Goal: Browse casually

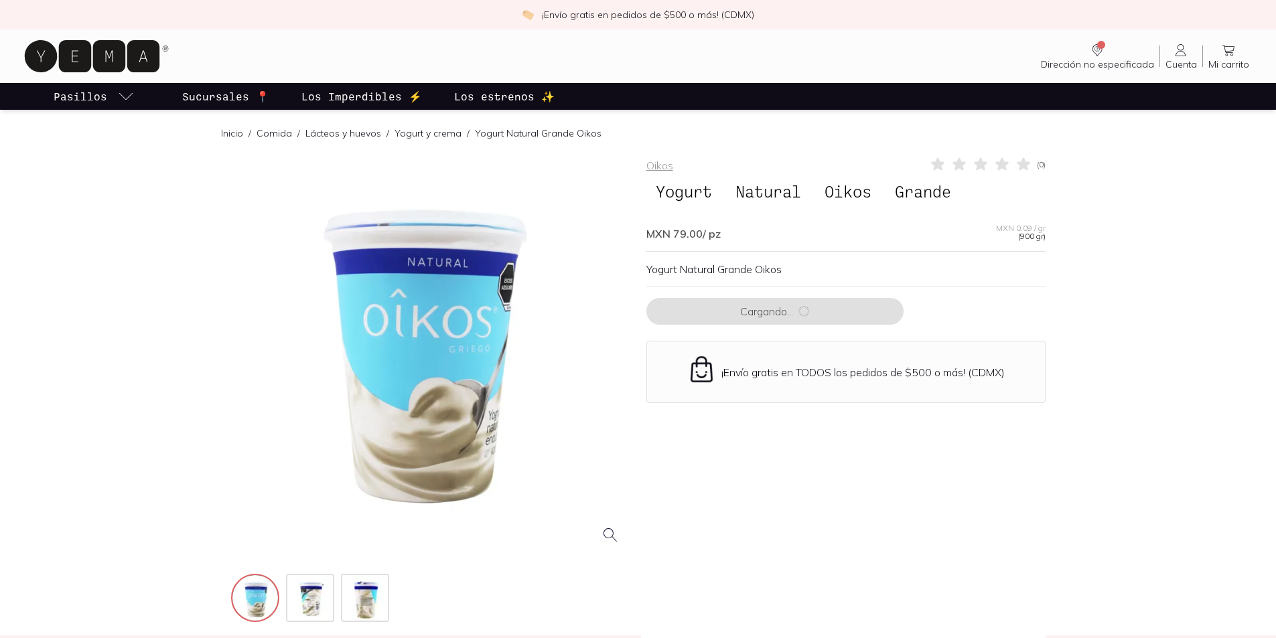
click at [309, 575] on img at bounding box center [311, 599] width 48 height 48
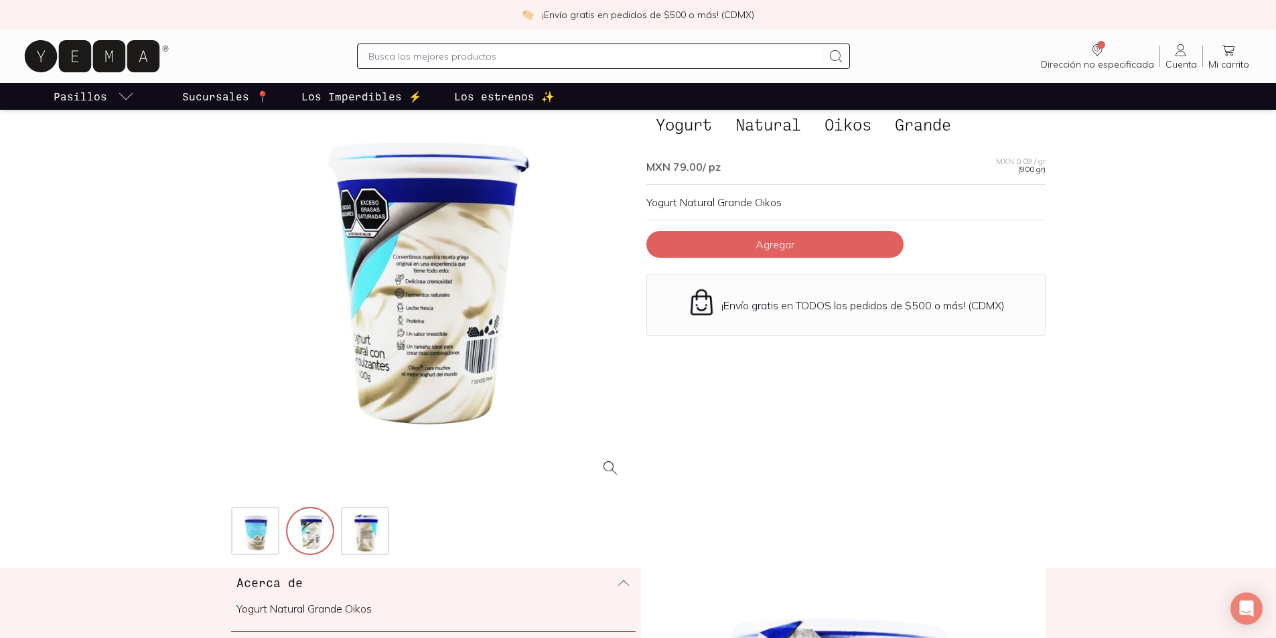
click at [309, 537] on img at bounding box center [311, 532] width 48 height 48
click at [359, 538] on img at bounding box center [366, 532] width 48 height 48
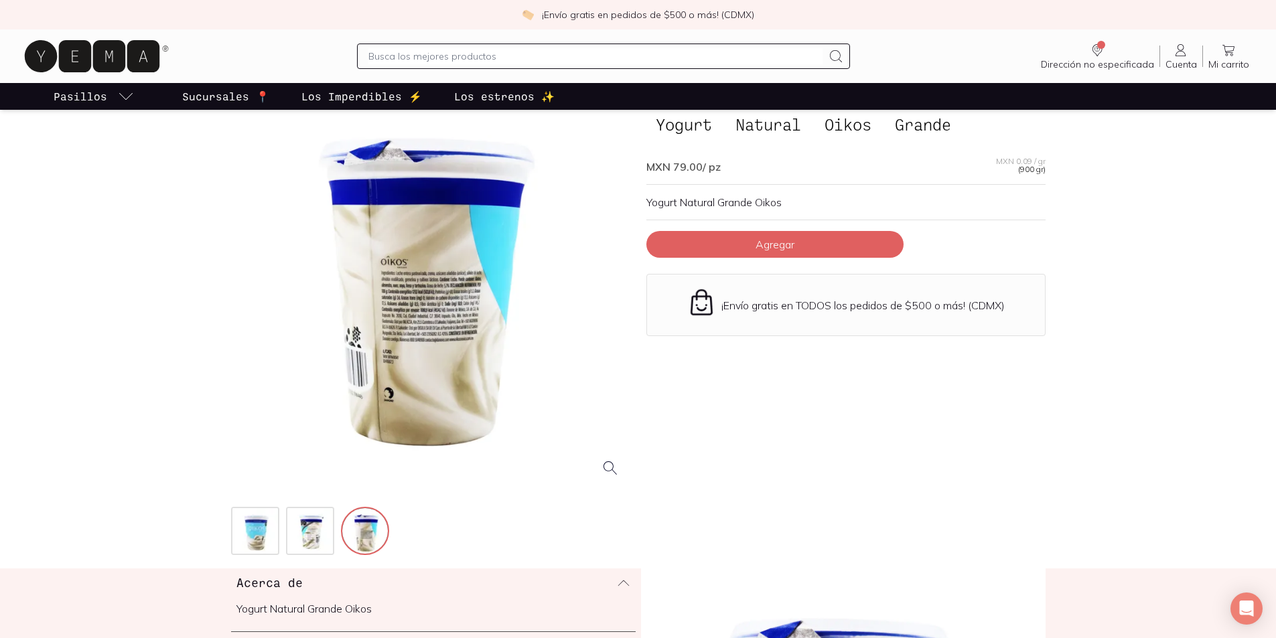
click at [441, 322] on div at bounding box center [430, 288] width 399 height 399
click at [310, 531] on img at bounding box center [311, 532] width 48 height 48
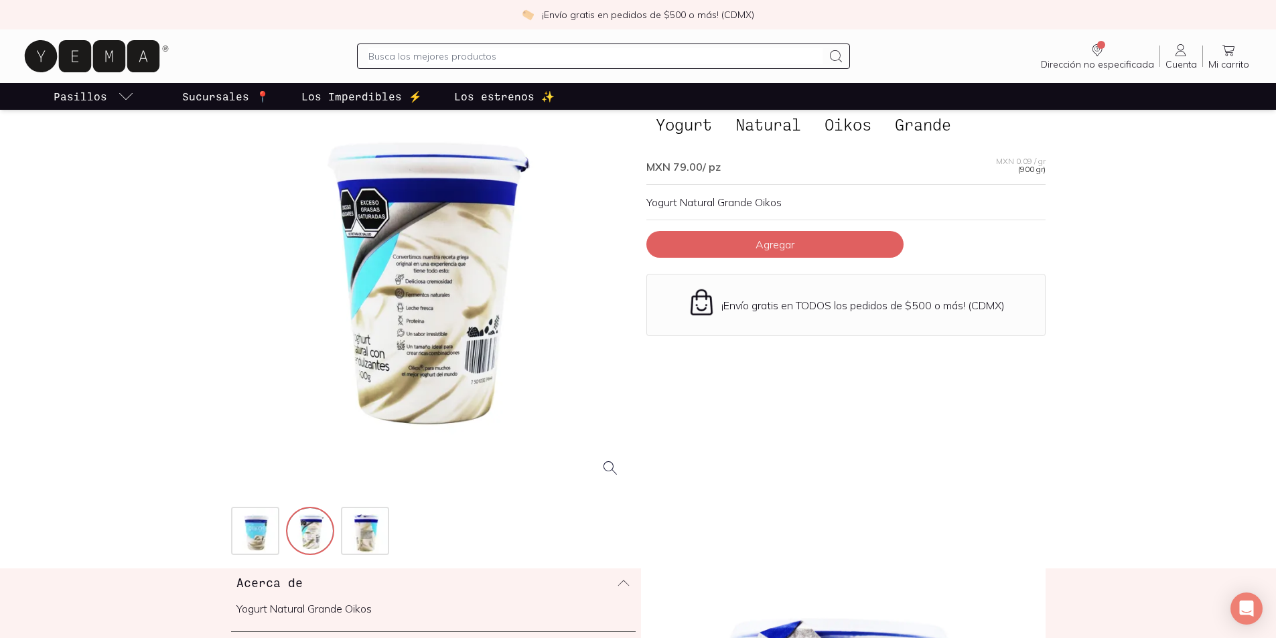
click at [474, 376] on div at bounding box center [430, 288] width 399 height 399
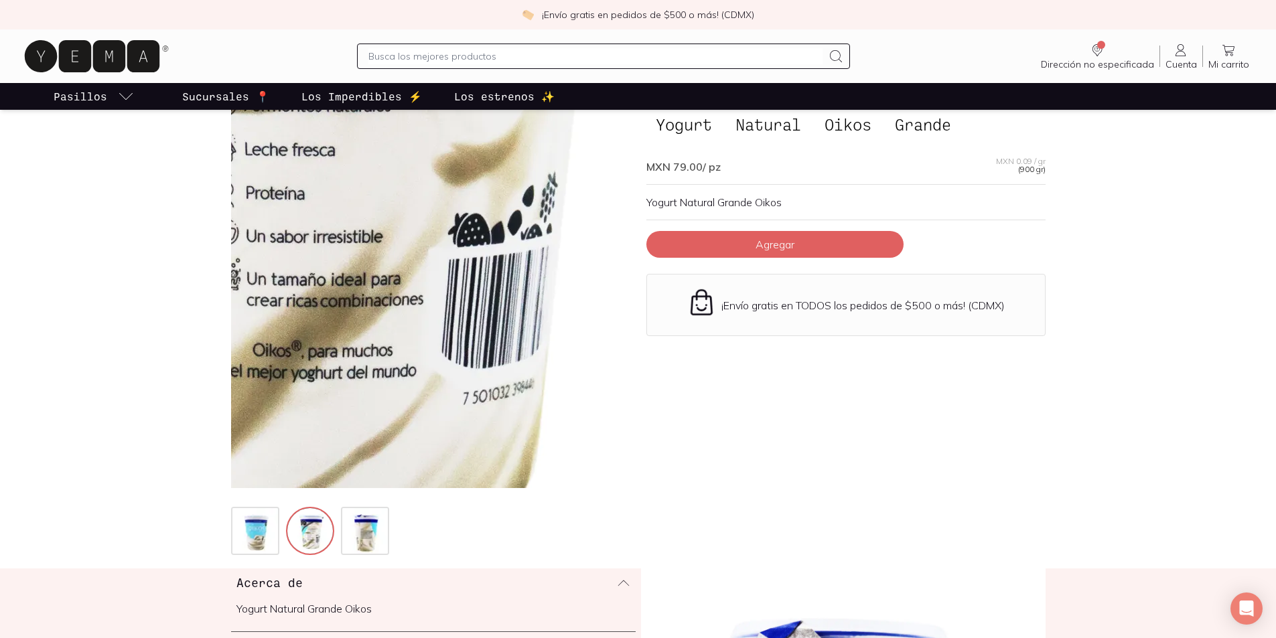
click at [474, 376] on img at bounding box center [327, 84] width 1340 height 1340
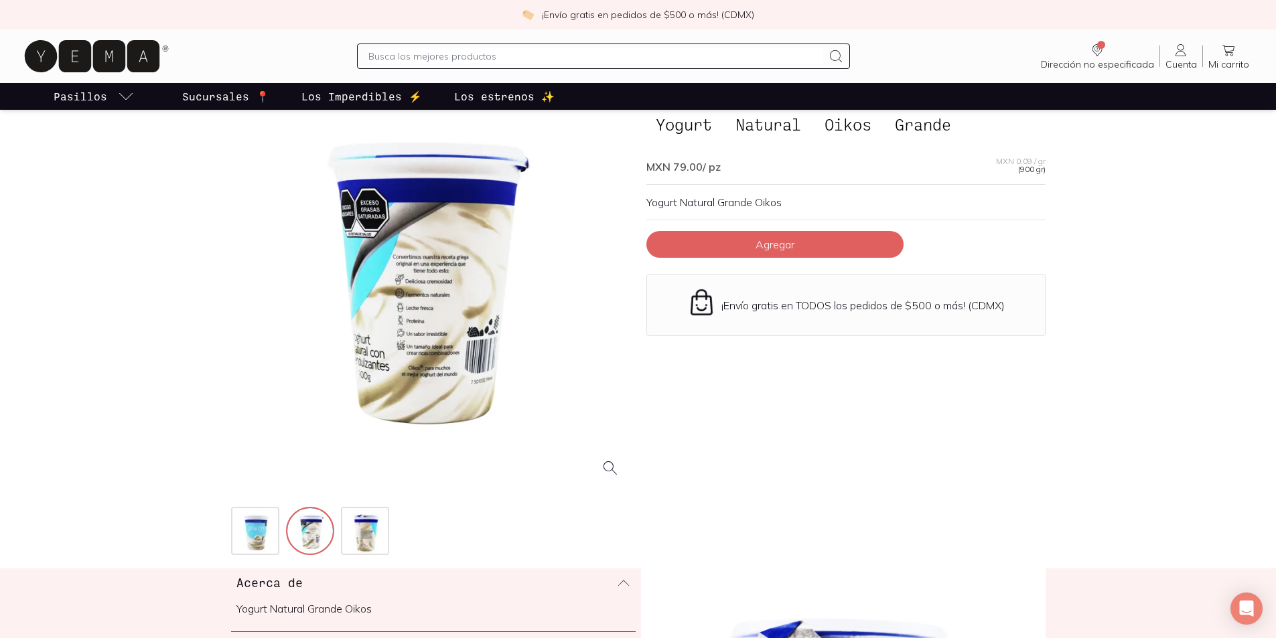
click at [364, 214] on div at bounding box center [430, 288] width 399 height 399
click at [267, 539] on img at bounding box center [256, 532] width 48 height 48
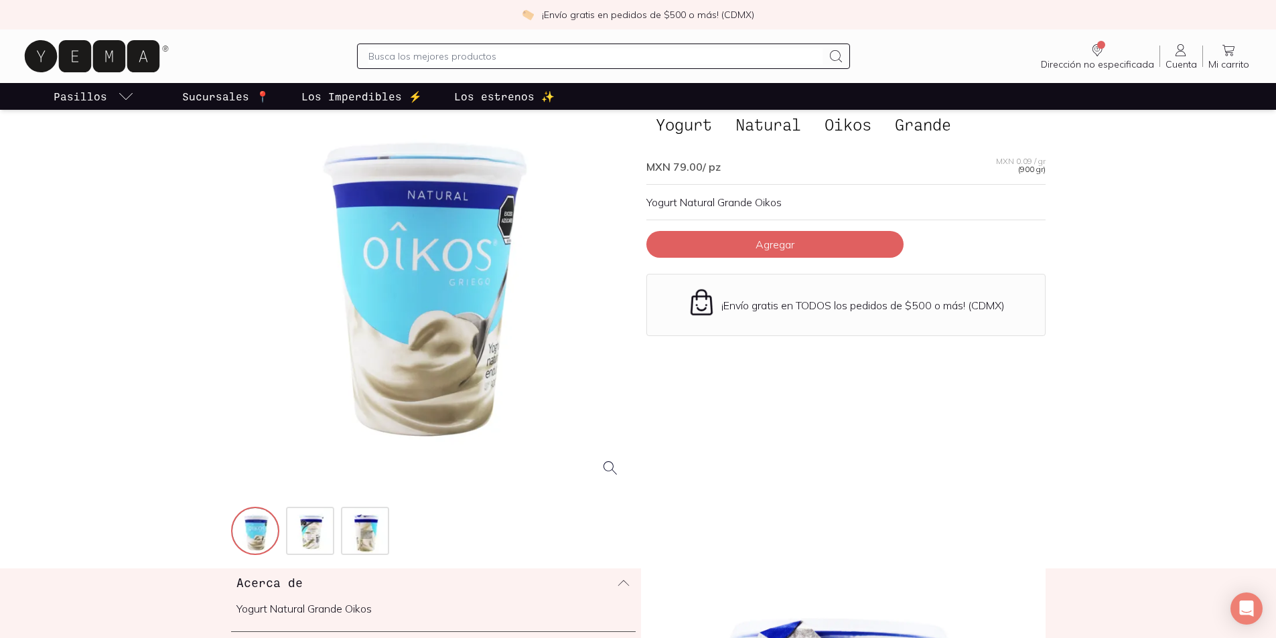
click at [597, 488] on div at bounding box center [430, 288] width 399 height 399
